Goal: Find specific page/section: Find specific page/section

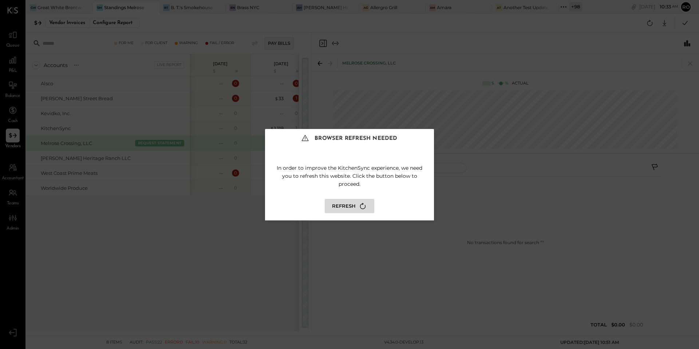
click at [345, 208] on button "Refresh" at bounding box center [350, 206] width 50 height 14
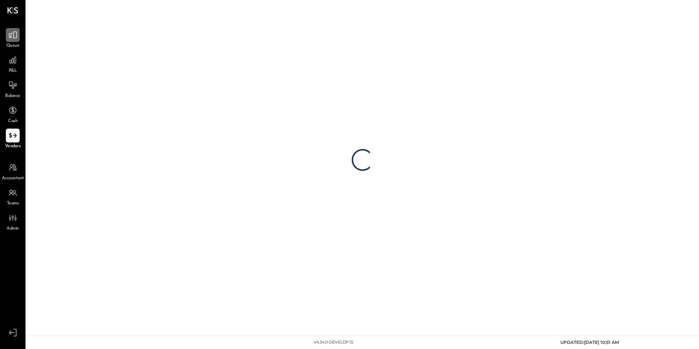
click at [16, 35] on icon at bounding box center [12, 35] width 9 height 7
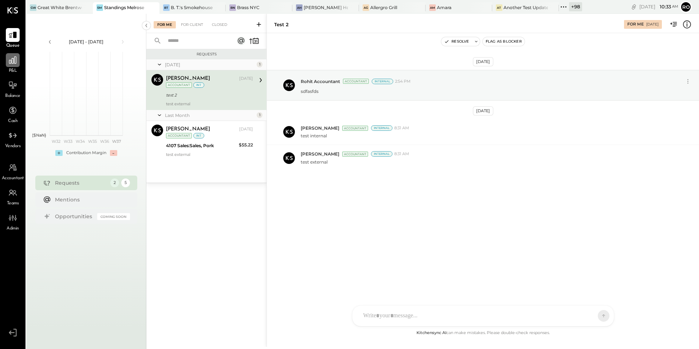
click at [15, 67] on div at bounding box center [13, 60] width 14 height 14
